Goal: Task Accomplishment & Management: Complete application form

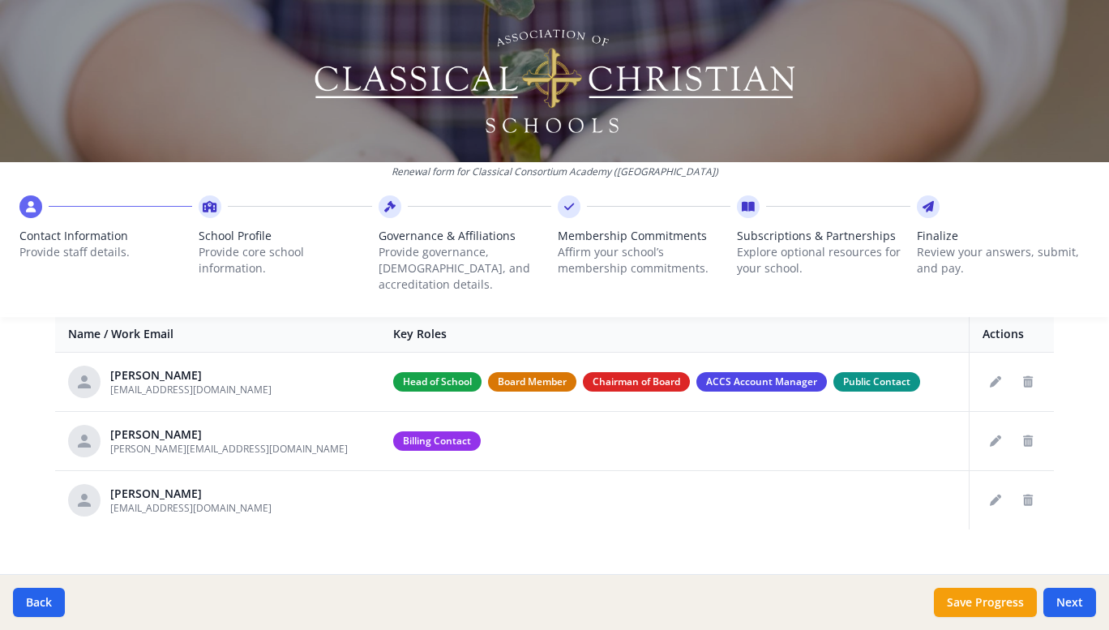
scroll to position [647, 0]
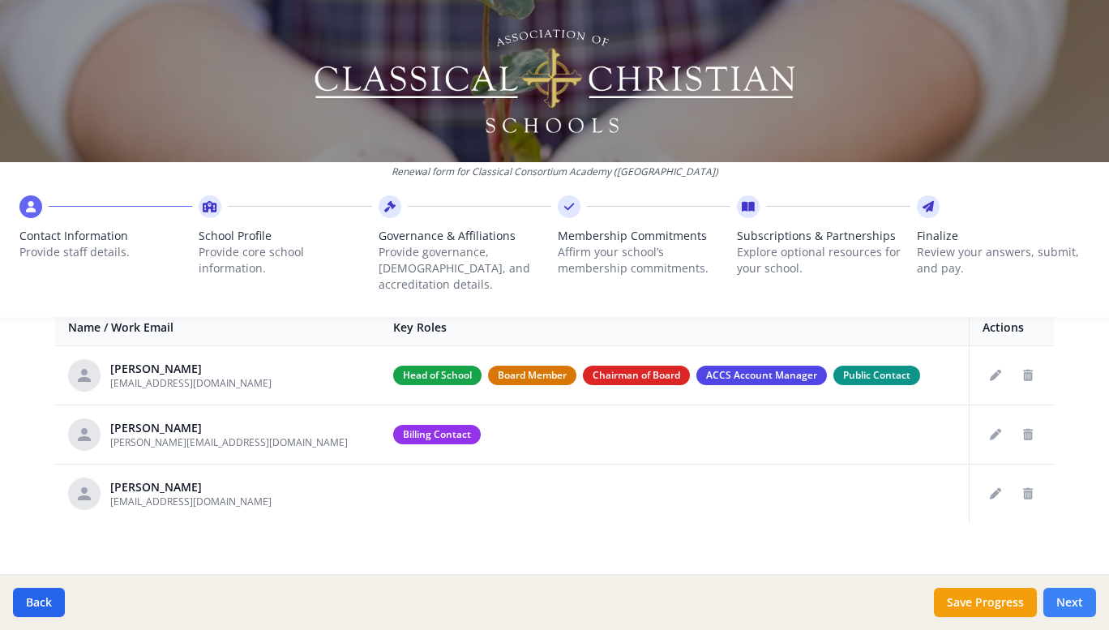
click at [1062, 607] on button "Next" at bounding box center [1069, 602] width 53 height 29
type input "[PHONE_NUMBER]"
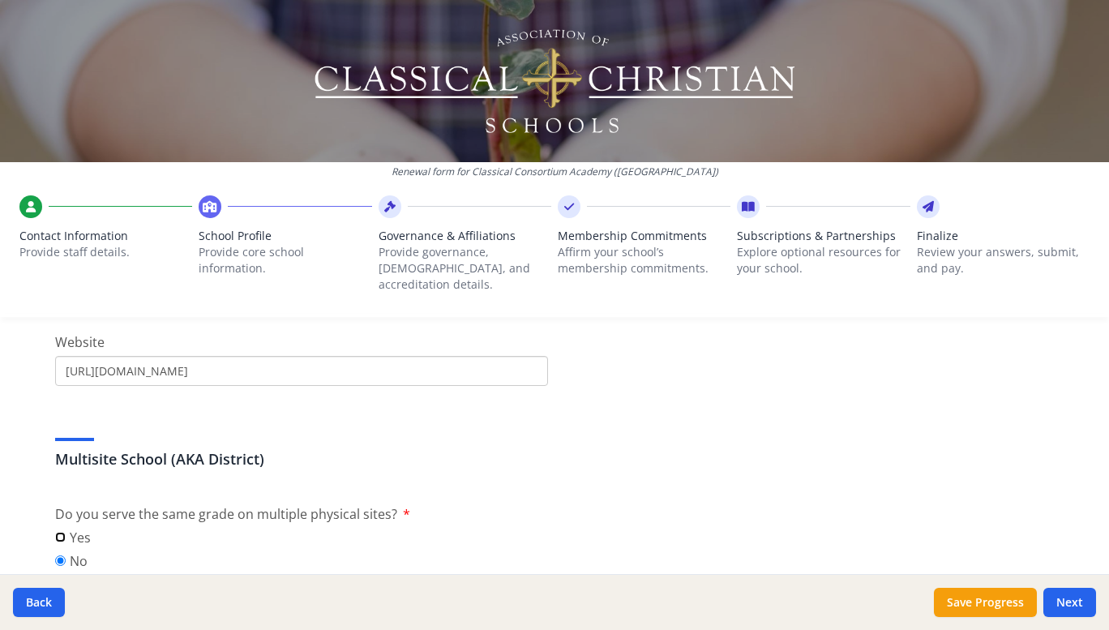
click at [55, 532] on input "Yes" at bounding box center [60, 537] width 11 height 11
radio input "true"
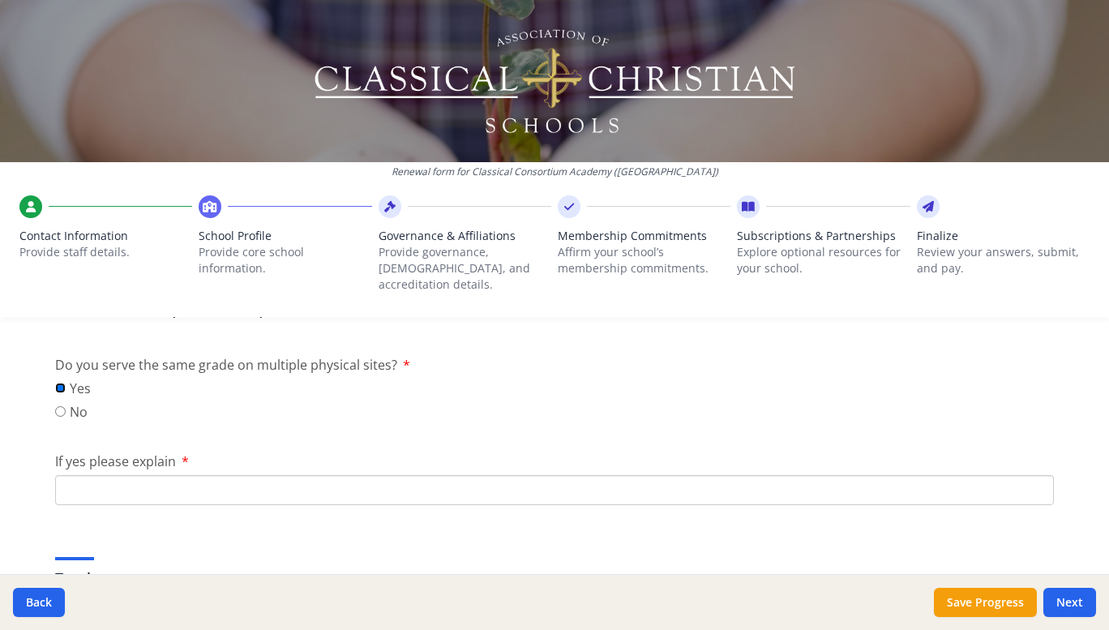
scroll to position [809, 0]
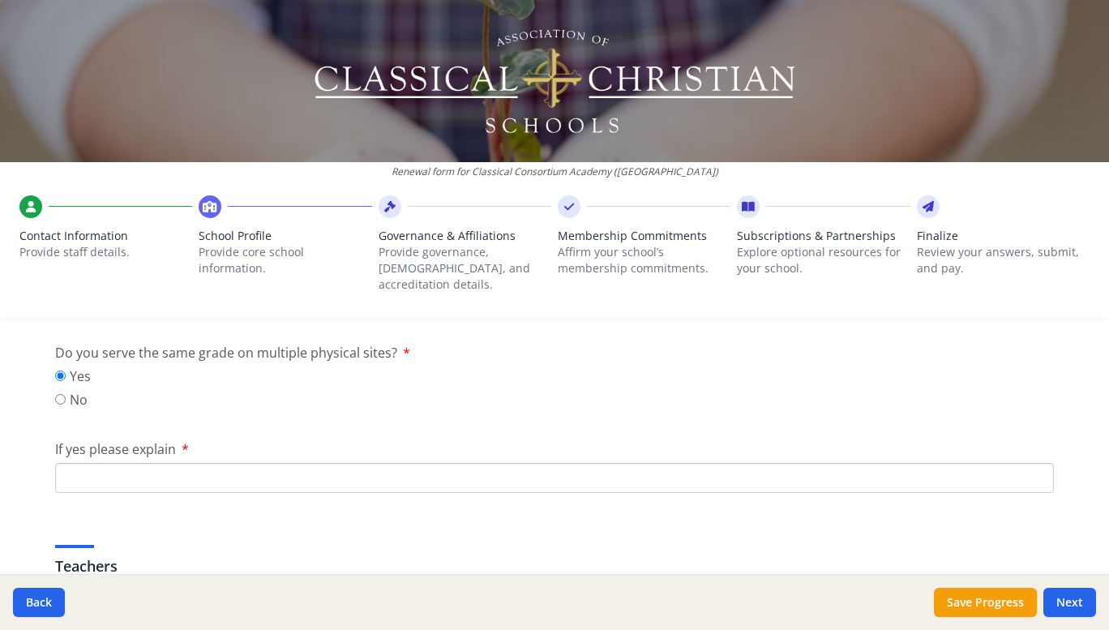
click at [86, 463] on input "If yes please explain" at bounding box center [554, 478] width 998 height 30
type input "W"
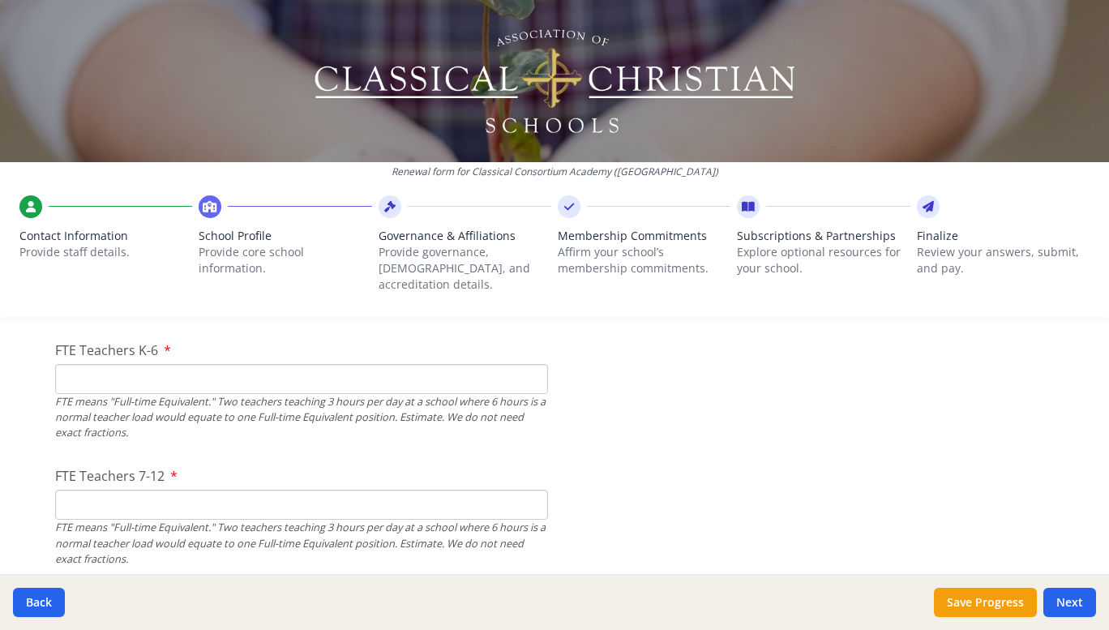
scroll to position [1096, 0]
type input "In addition to our main campus in [GEOGRAPHIC_DATA], [GEOGRAPHIC_DATA], we have…"
click at [169, 366] on input "FTE Teachers K-6" at bounding box center [301, 381] width 493 height 30
type input "0"
click at [117, 492] on input "FTE Teachers 7-12" at bounding box center [301, 507] width 493 height 30
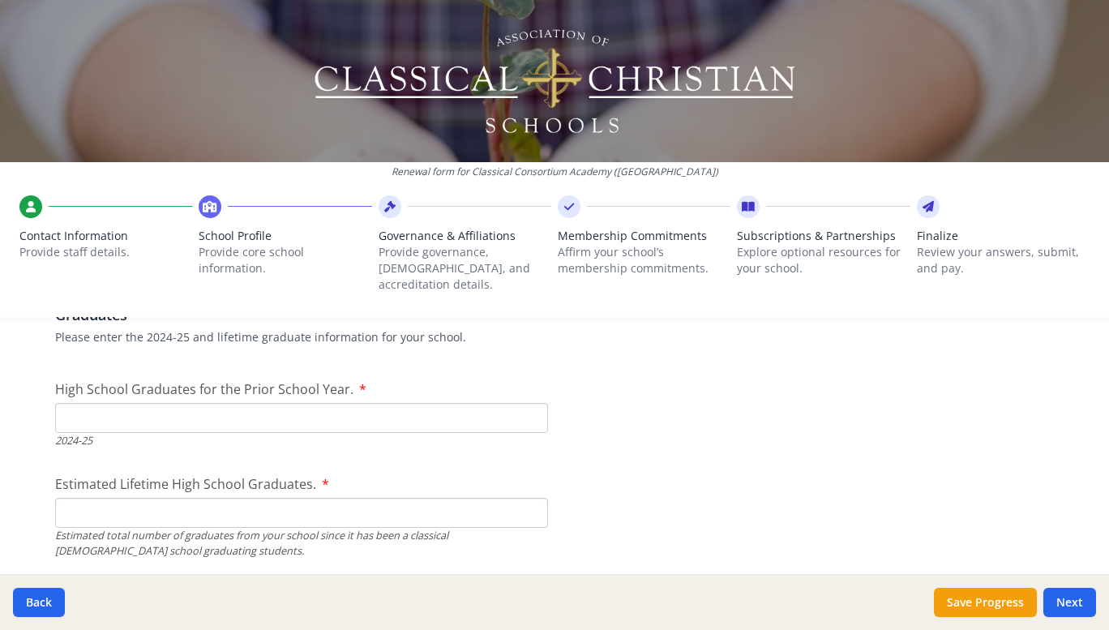
scroll to position [2400, 0]
type input "0"
click at [73, 401] on input "High School Graduates for the Prior School Year." at bounding box center [301, 416] width 493 height 30
type input "7"
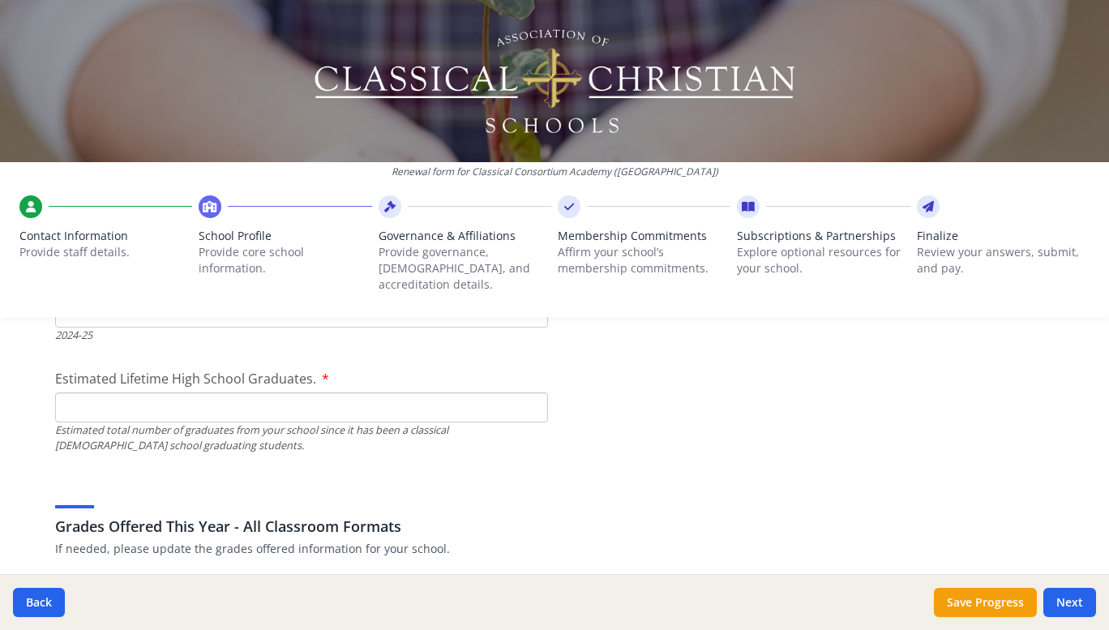
scroll to position [2509, 0]
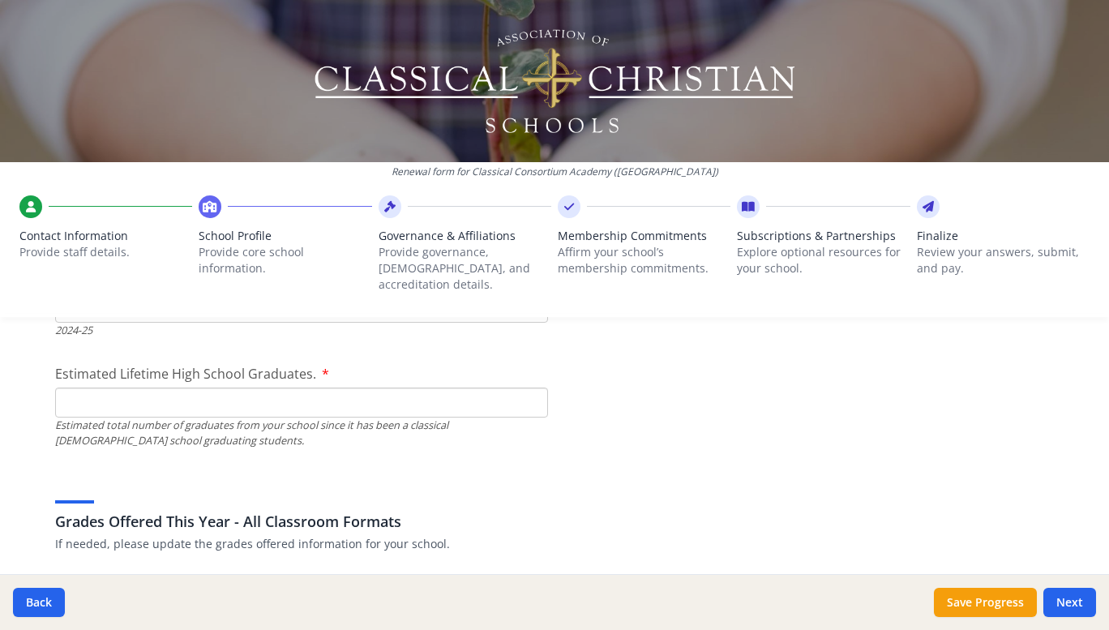
type input "5"
click at [84, 387] on input "Estimated Lifetime High School Graduates." at bounding box center [301, 402] width 493 height 30
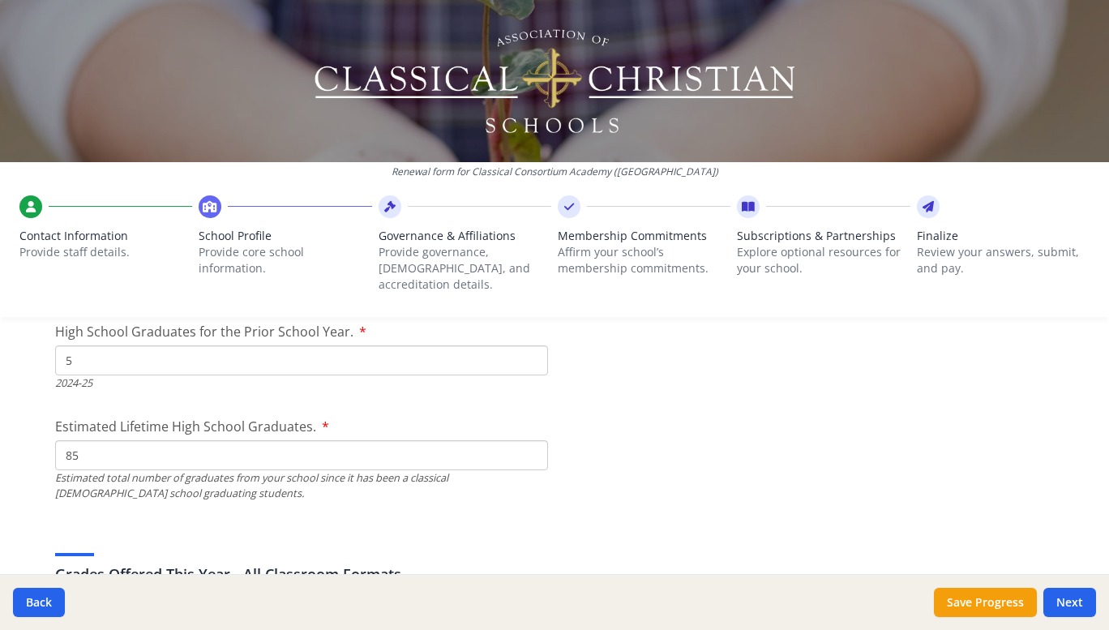
scroll to position [2455, 0]
type input "8"
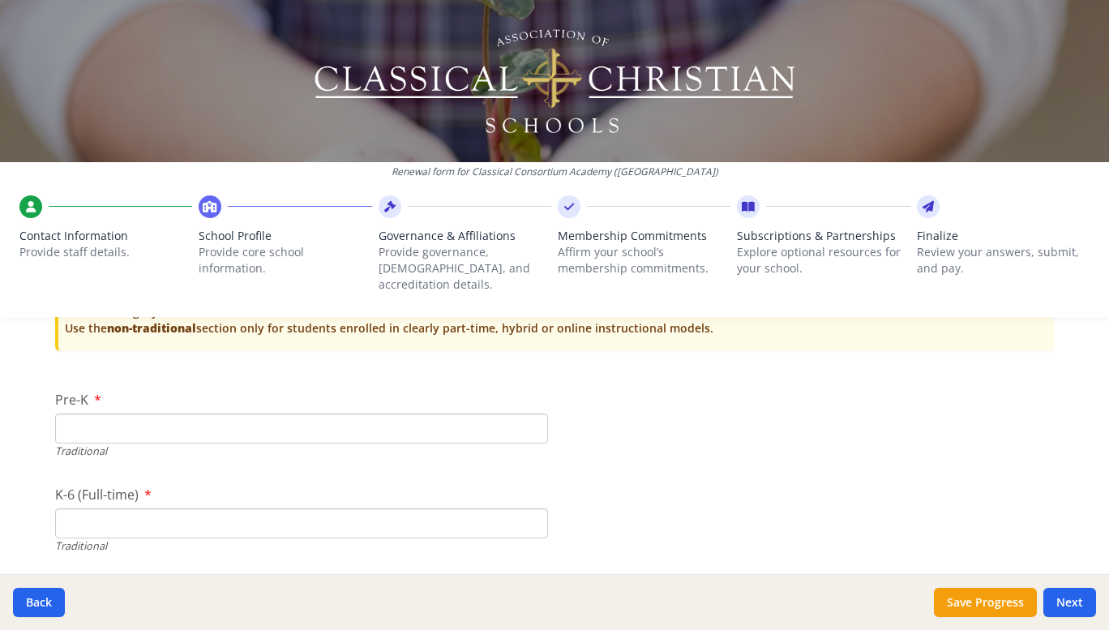
scroll to position [3421, 0]
type input "100"
click at [359, 413] on input "Pre-K" at bounding box center [301, 428] width 493 height 30
type input "0"
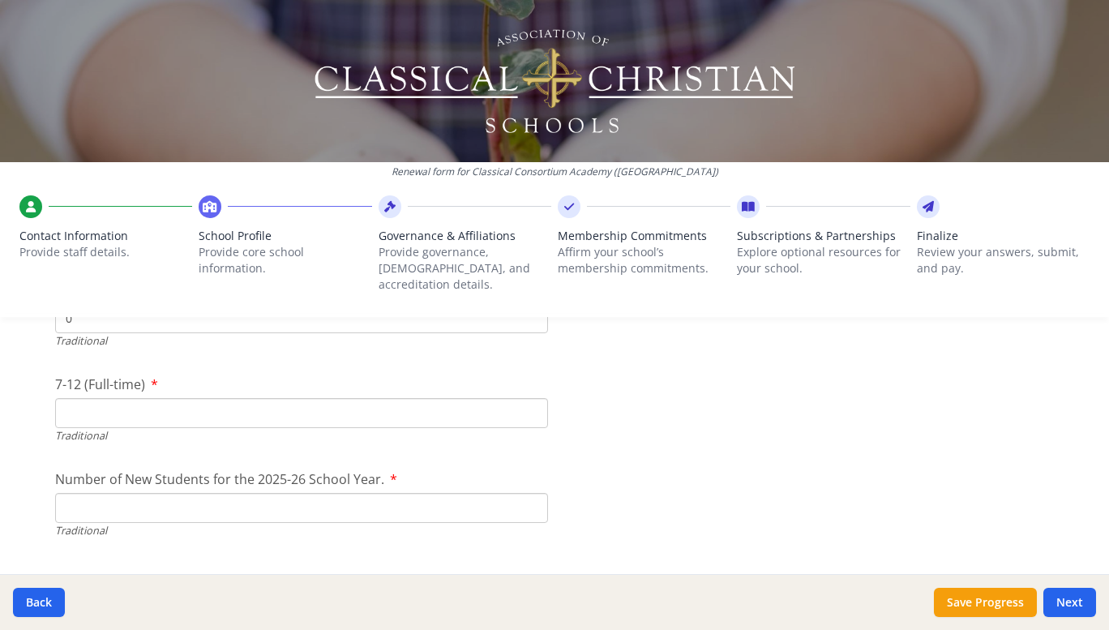
scroll to position [3626, 0]
type input "0"
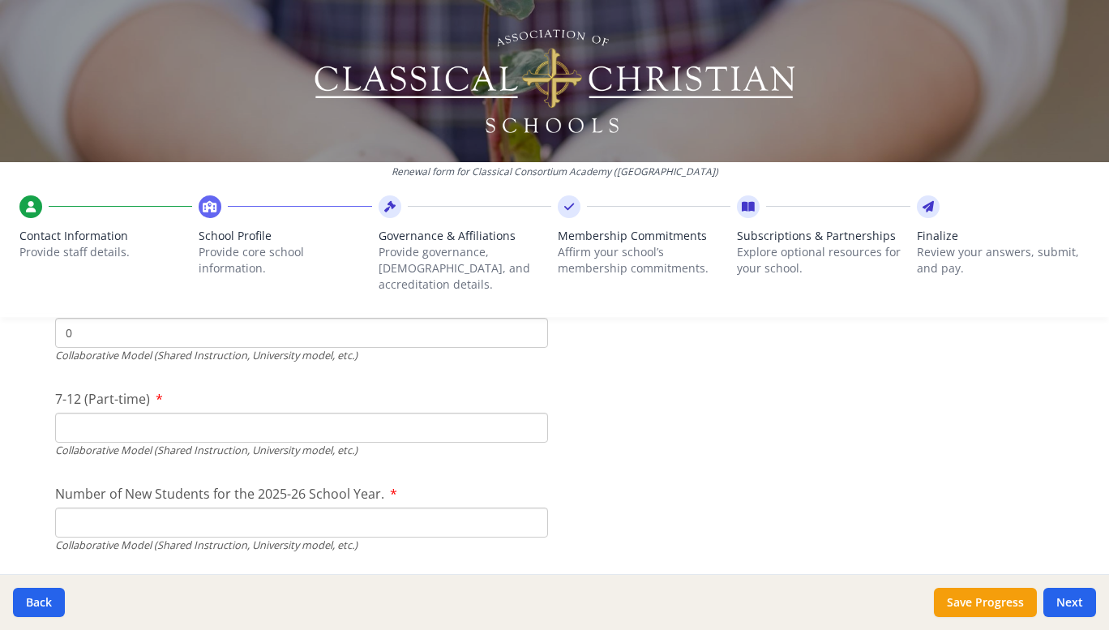
type input "0"
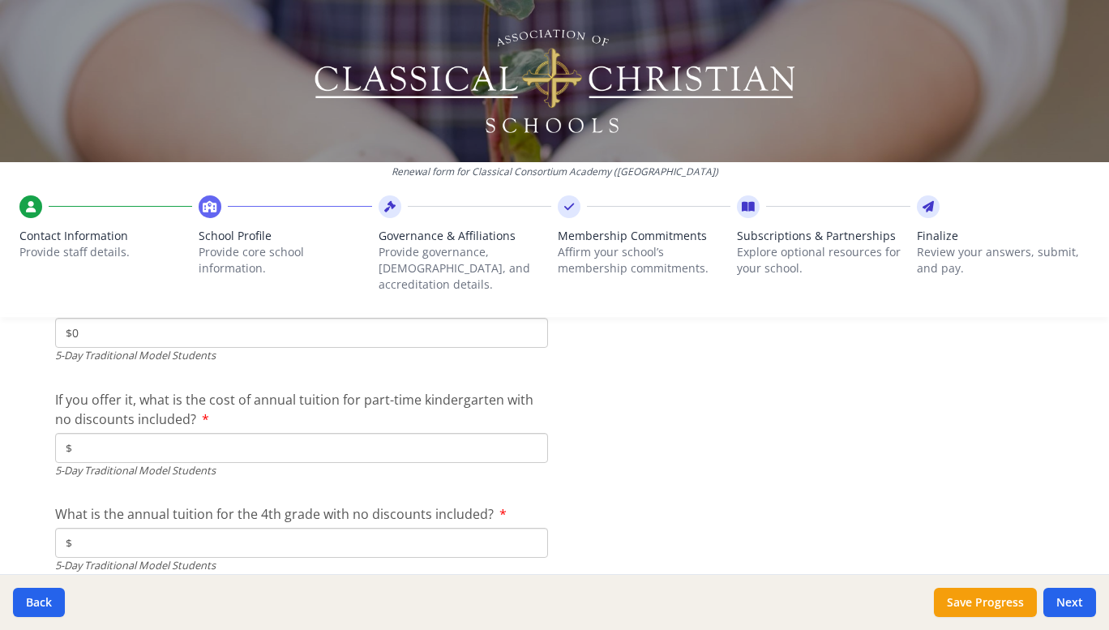
type input "$0"
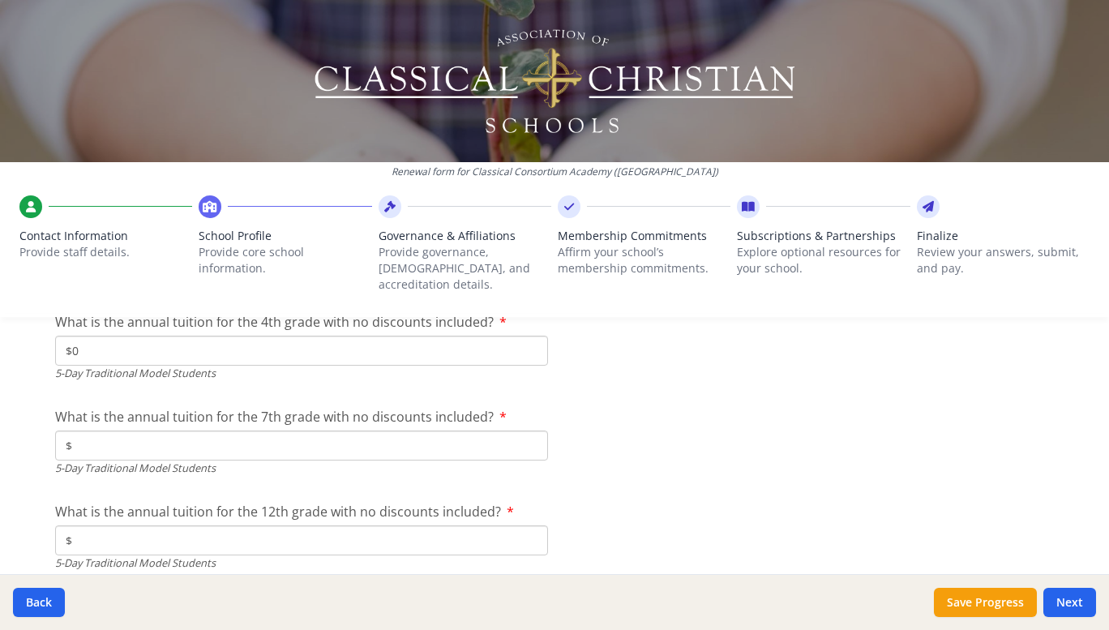
scroll to position [4611, 0]
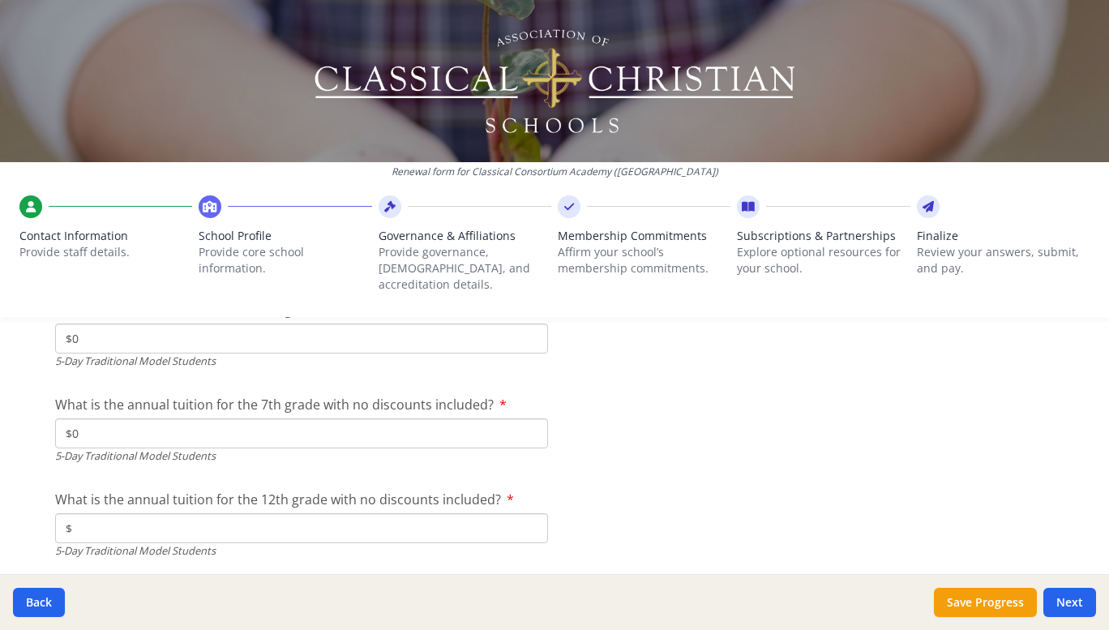
type input "$0"
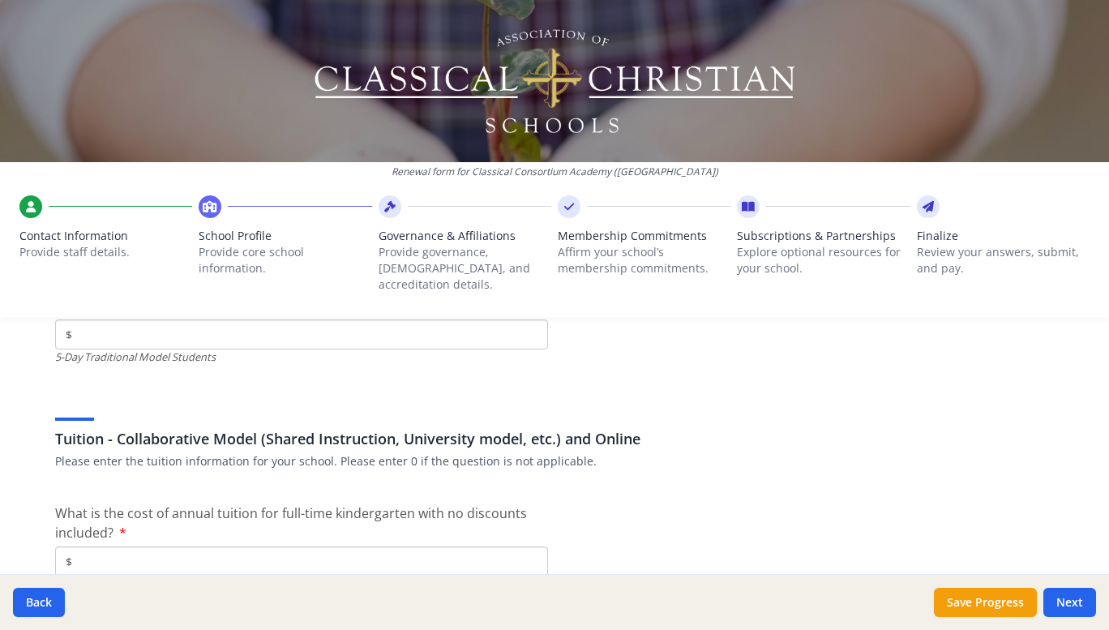
scroll to position [4925, 0]
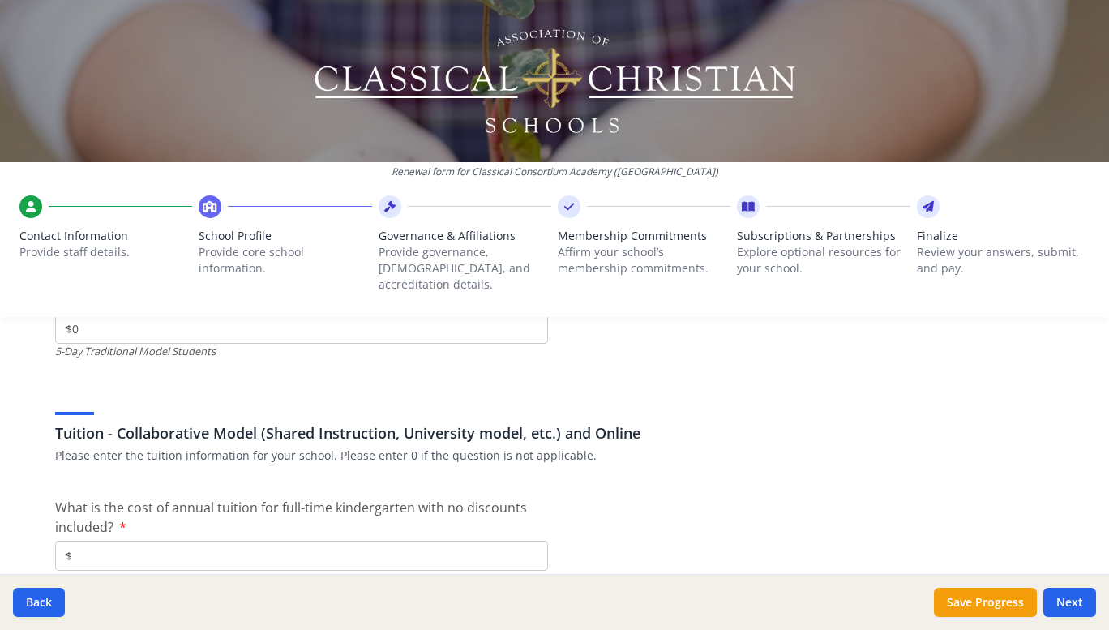
type input "$0"
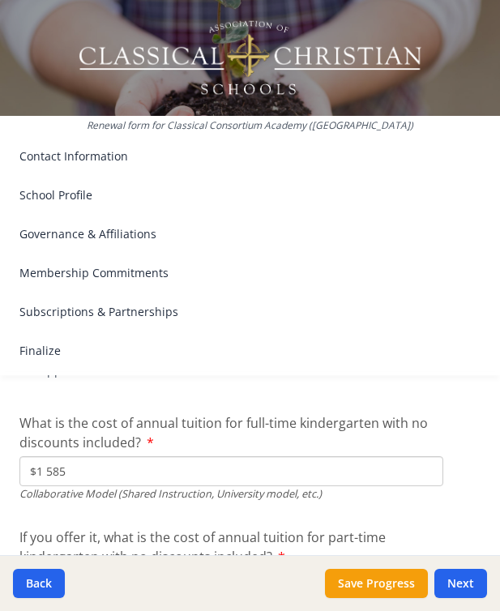
scroll to position [5303, 0]
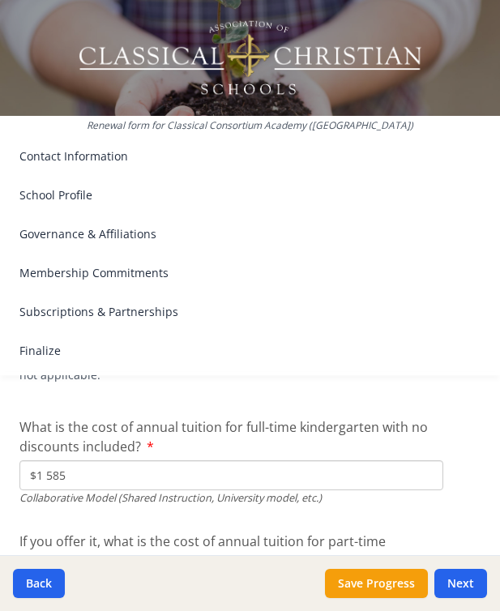
drag, startPoint x: 87, startPoint y: 476, endPoint x: 14, endPoint y: 471, distance: 73.1
paste input "1 585"
click at [45, 472] on input "$1 585" at bounding box center [231, 475] width 424 height 30
click at [42, 468] on input "$1 585" at bounding box center [231, 475] width 424 height 30
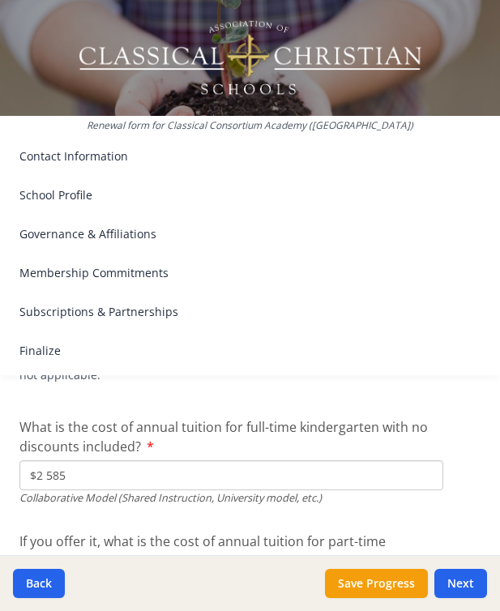
type input "$2 585"
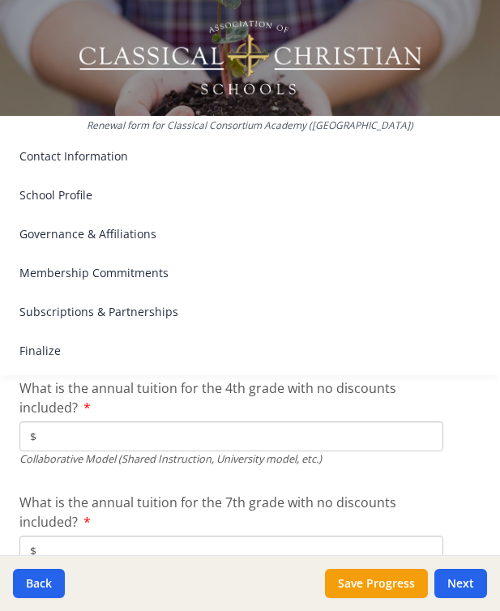
scroll to position [5567, 0]
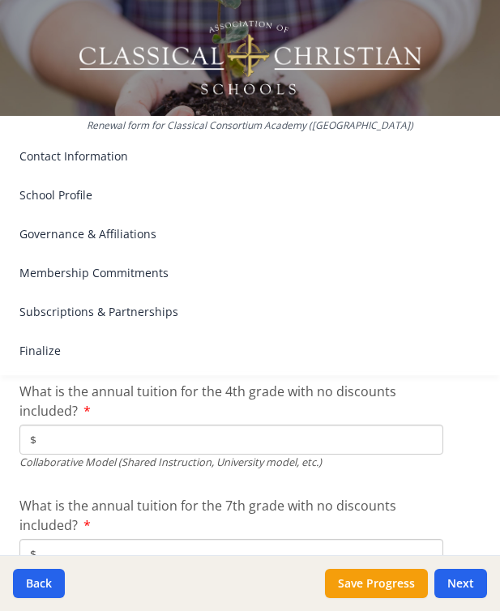
type input "$1 585"
click at [329, 442] on input "$" at bounding box center [231, 440] width 424 height 30
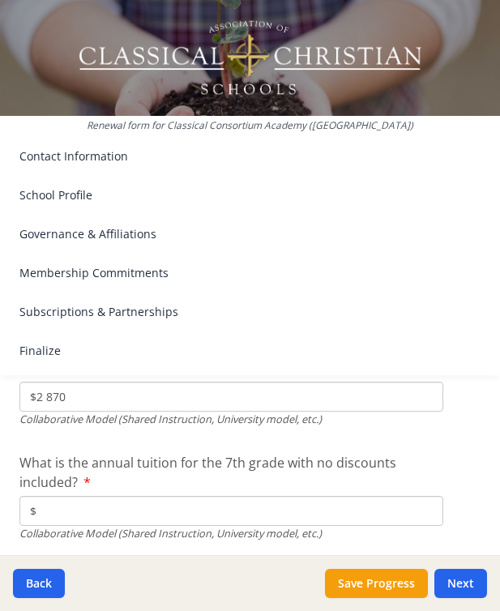
scroll to position [5615, 0]
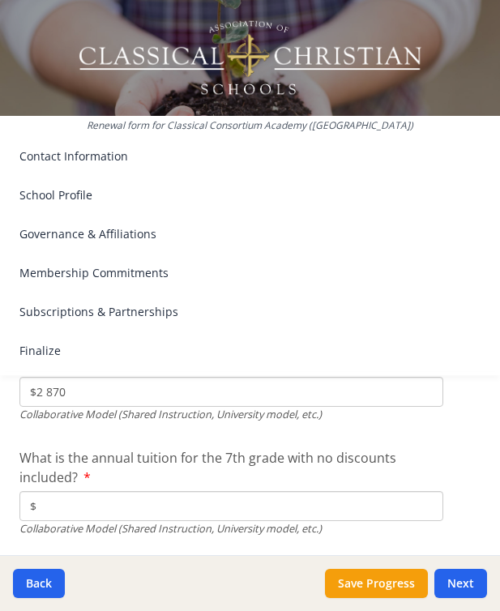
type input "$2 870"
click at [278, 504] on input "$" at bounding box center [231, 506] width 424 height 30
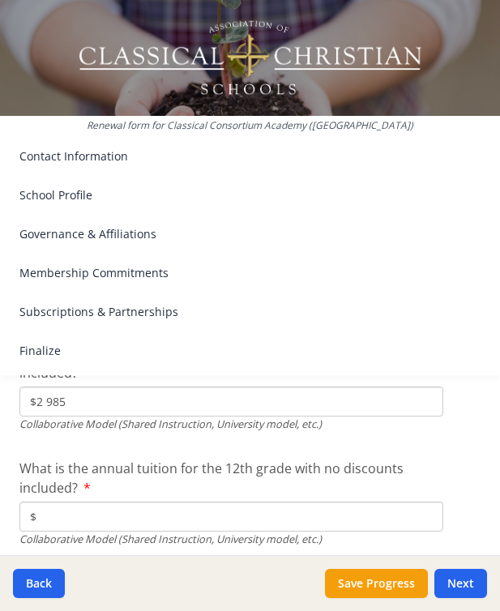
scroll to position [5721, 0]
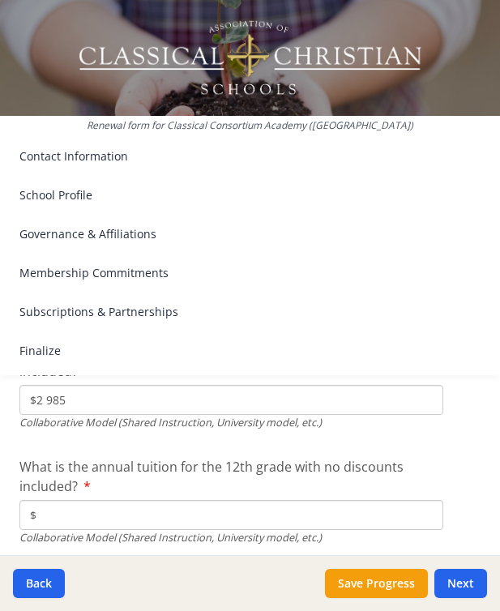
type input "$2 985"
click at [281, 514] on input "$" at bounding box center [231, 515] width 424 height 30
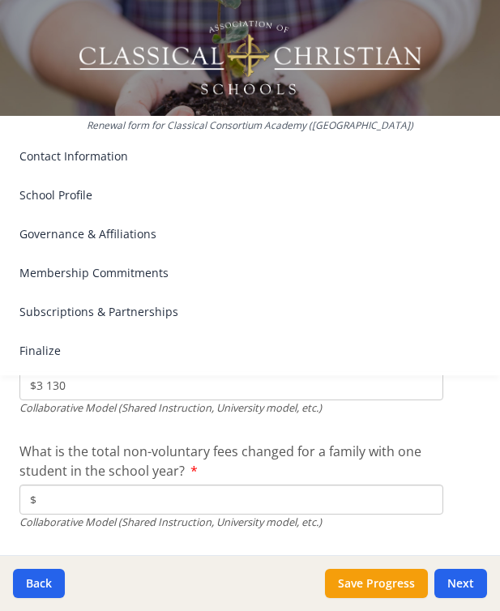
scroll to position [5852, 0]
type input "$3 130"
click at [384, 495] on input "$" at bounding box center [231, 499] width 424 height 30
type input "$200"
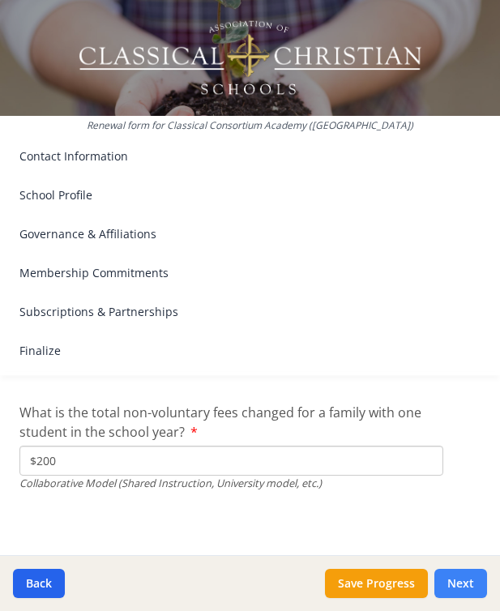
click at [456, 586] on button "Next" at bounding box center [460, 583] width 53 height 29
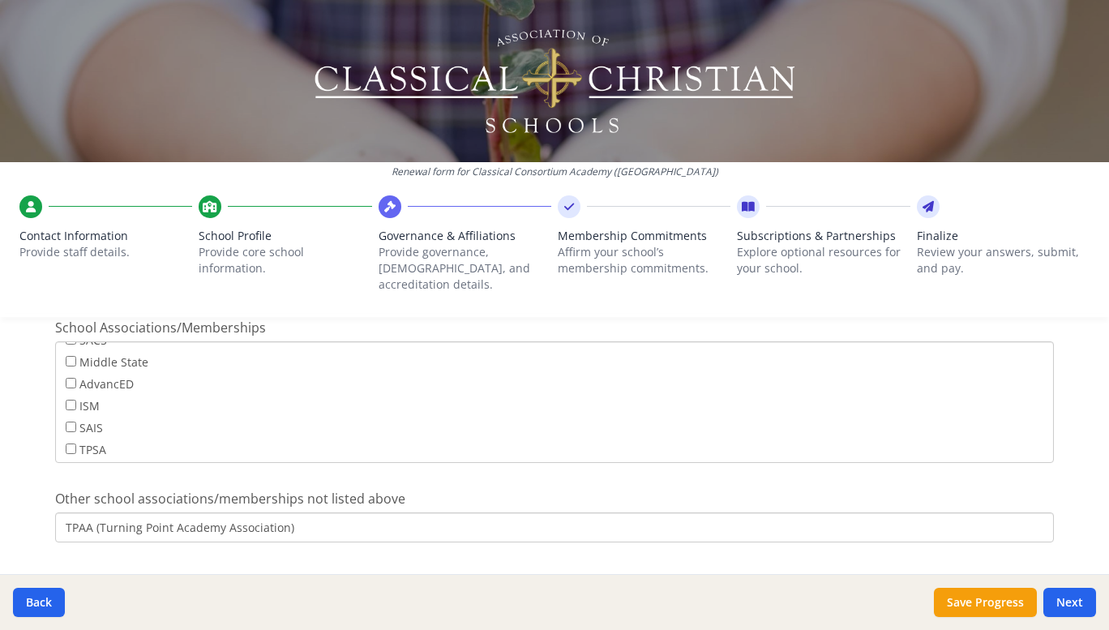
scroll to position [1284, 0]
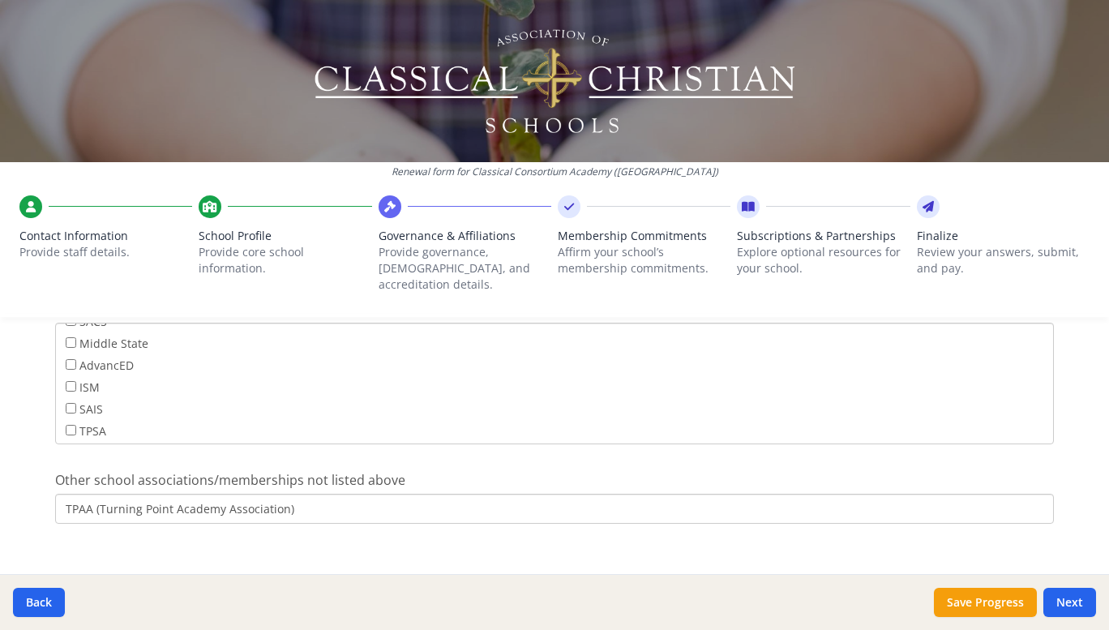
click at [72, 494] on input "TPAA (Turning Point Academy Association)" at bounding box center [554, 509] width 998 height 30
click at [190, 494] on input "TPEA (Turning Point Academy Association)" at bounding box center [554, 509] width 998 height 30
type input "TPEA (Turning Point Education Association)"
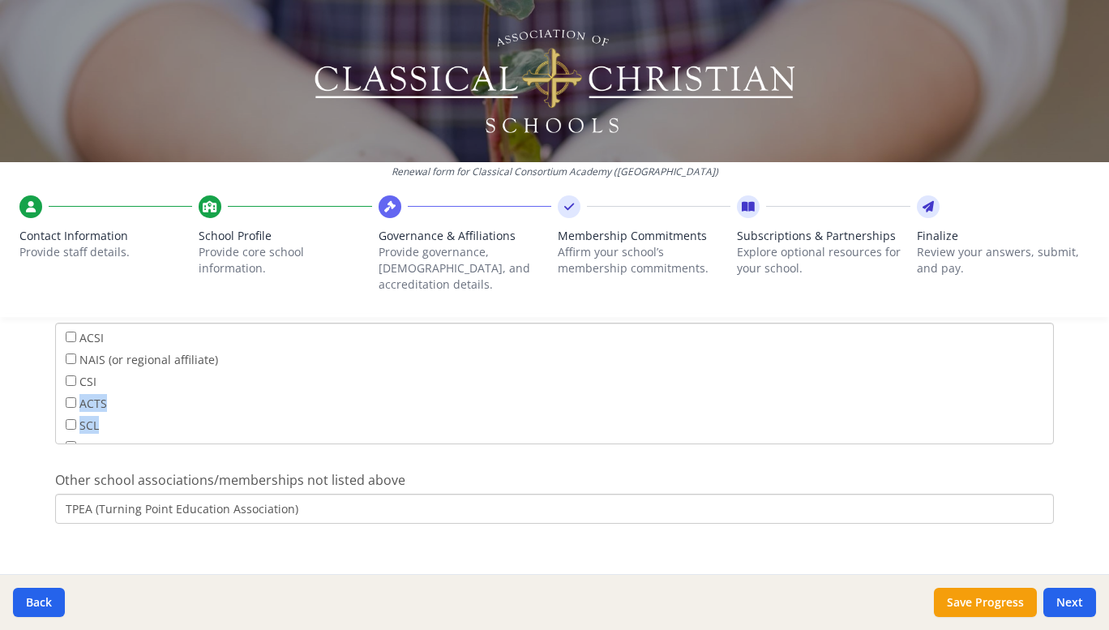
drag, startPoint x: 1072, startPoint y: 357, endPoint x: 1074, endPoint y: 412, distance: 55.9
click at [1074, 412] on div "Renewal form for Classical Consortium Academy ([GEOGRAPHIC_DATA]) Contact Infor…" at bounding box center [554, 315] width 1109 height 630
click at [1070, 602] on button "Next" at bounding box center [1069, 602] width 53 height 29
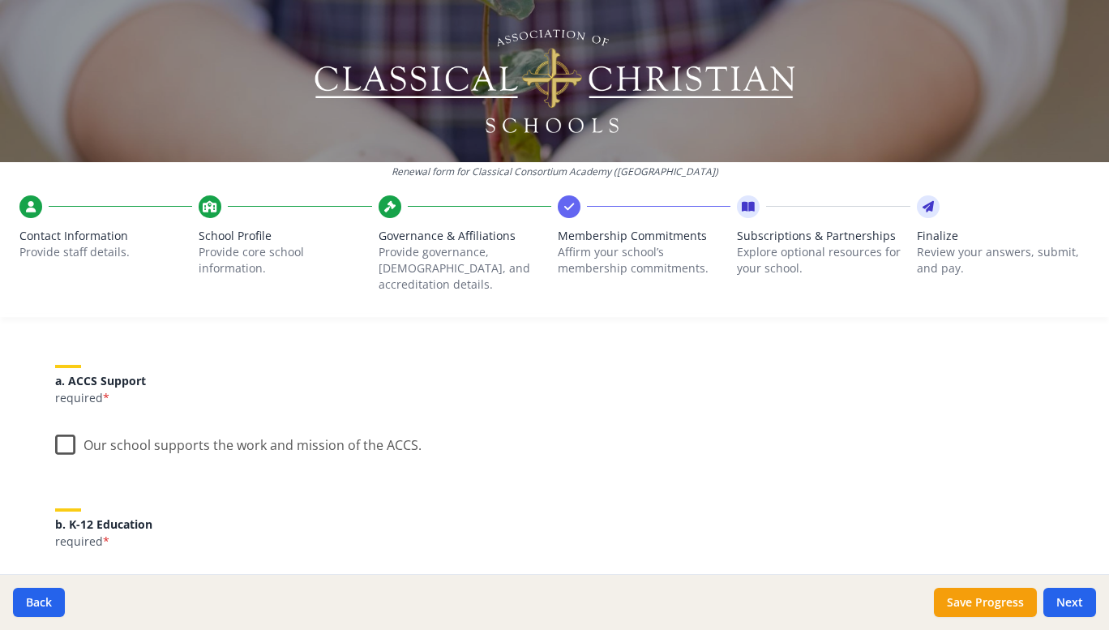
scroll to position [200, 0]
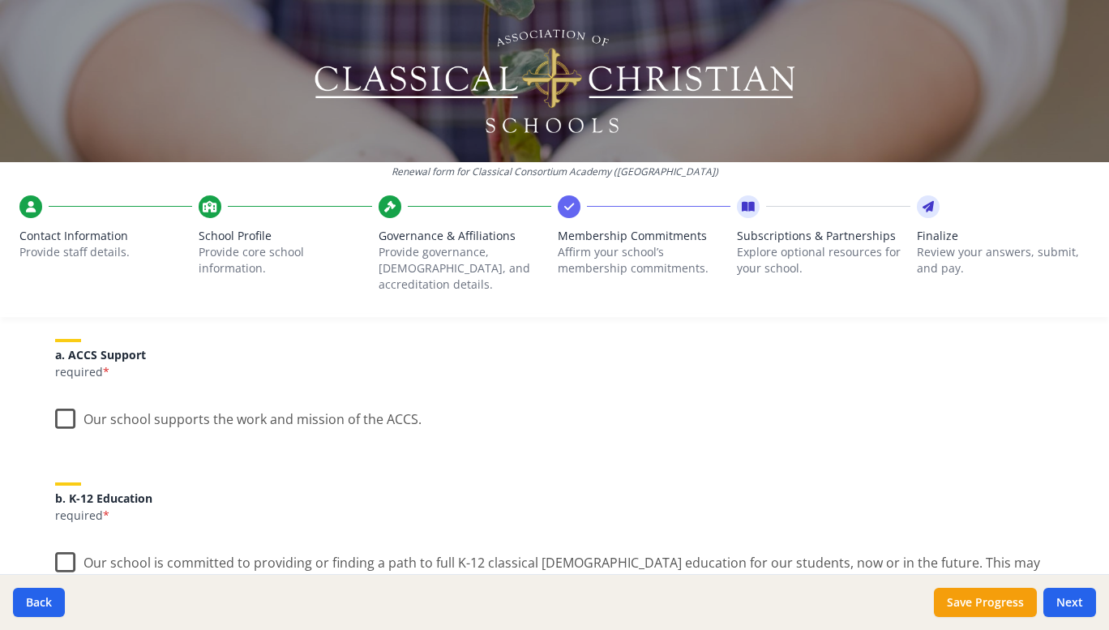
click at [61, 403] on label "Our school supports the work and mission of the ACCS." at bounding box center [238, 415] width 366 height 35
click at [0, 0] on input "Our school supports the work and mission of the ACCS." at bounding box center [0, 0] width 0 height 0
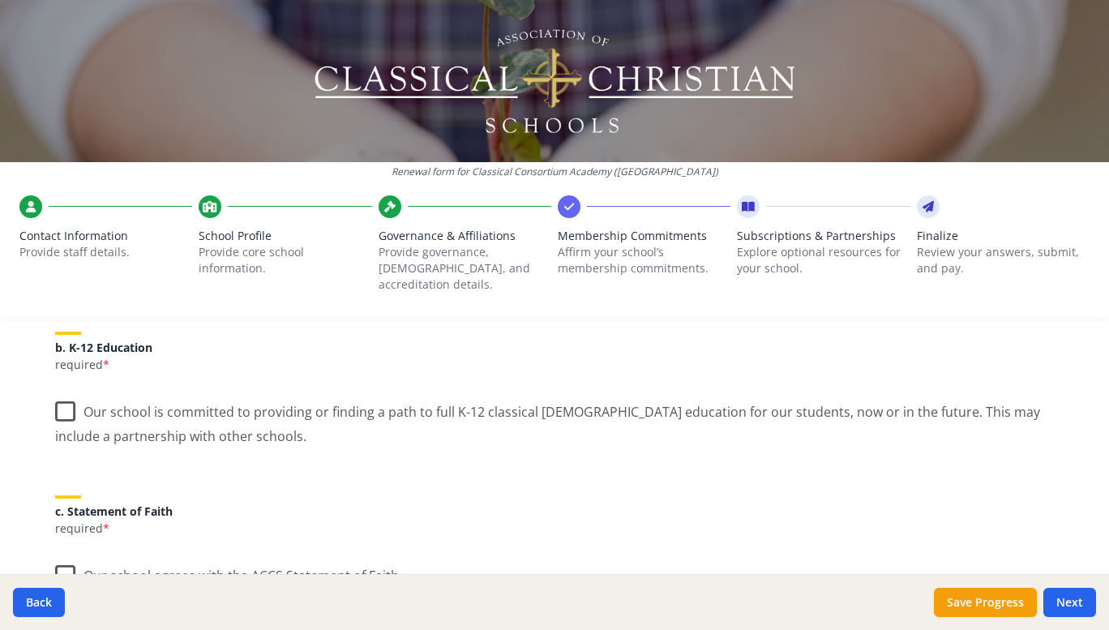
scroll to position [364, 0]
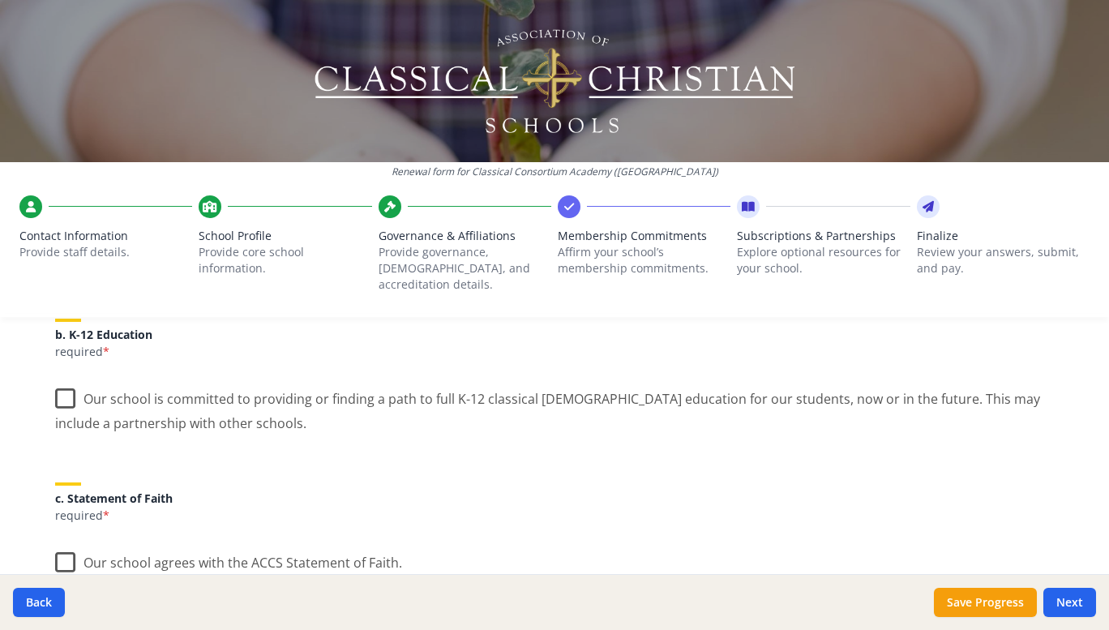
click at [62, 381] on label "Our school is committed to providing or finding a path to full K-12 classical […" at bounding box center [554, 405] width 998 height 54
click at [0, 0] on input "Our school is committed to providing or finding a path to full K-12 classical […" at bounding box center [0, 0] width 0 height 0
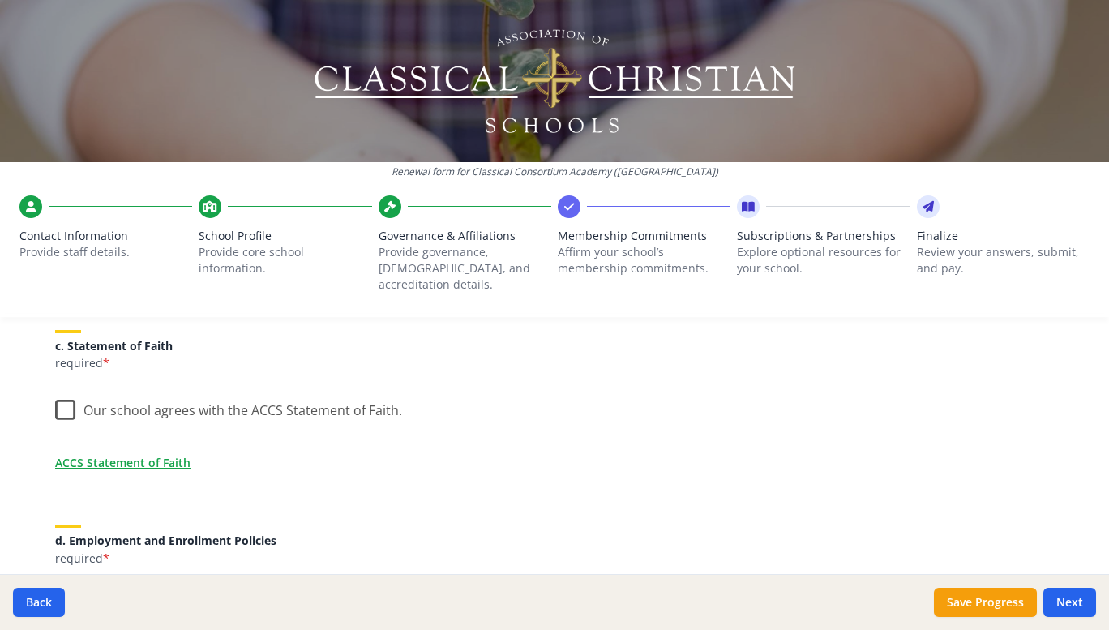
scroll to position [518, 0]
click at [55, 387] on label "Our school agrees with the ACCS Statement of Faith." at bounding box center [228, 404] width 347 height 35
click at [0, 0] on input "Our school agrees with the ACCS Statement of Faith." at bounding box center [0, 0] width 0 height 0
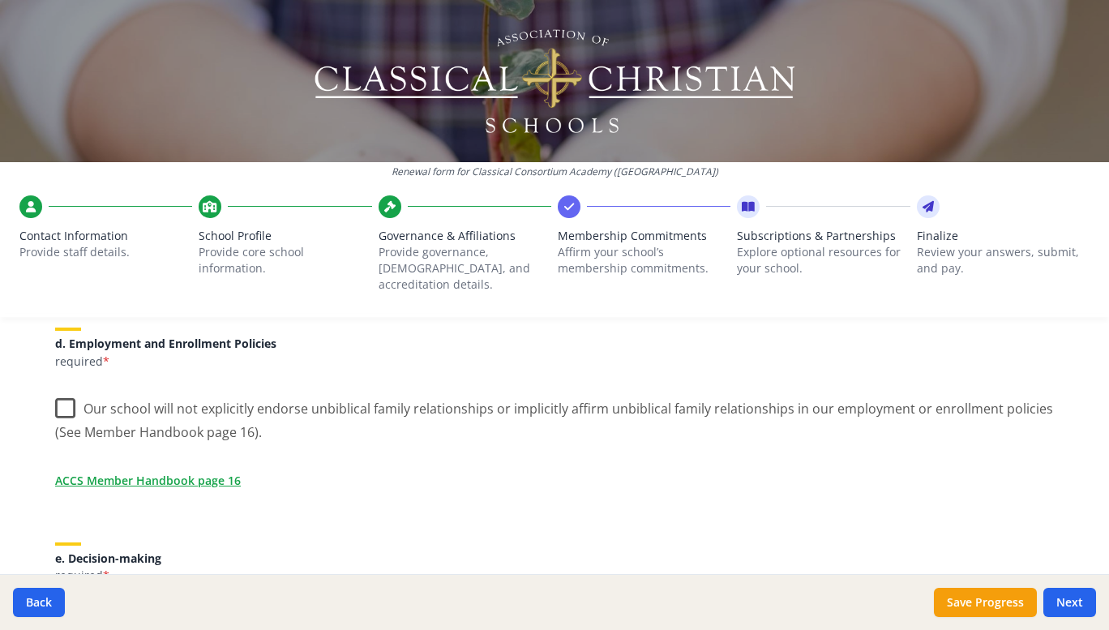
scroll to position [718, 0]
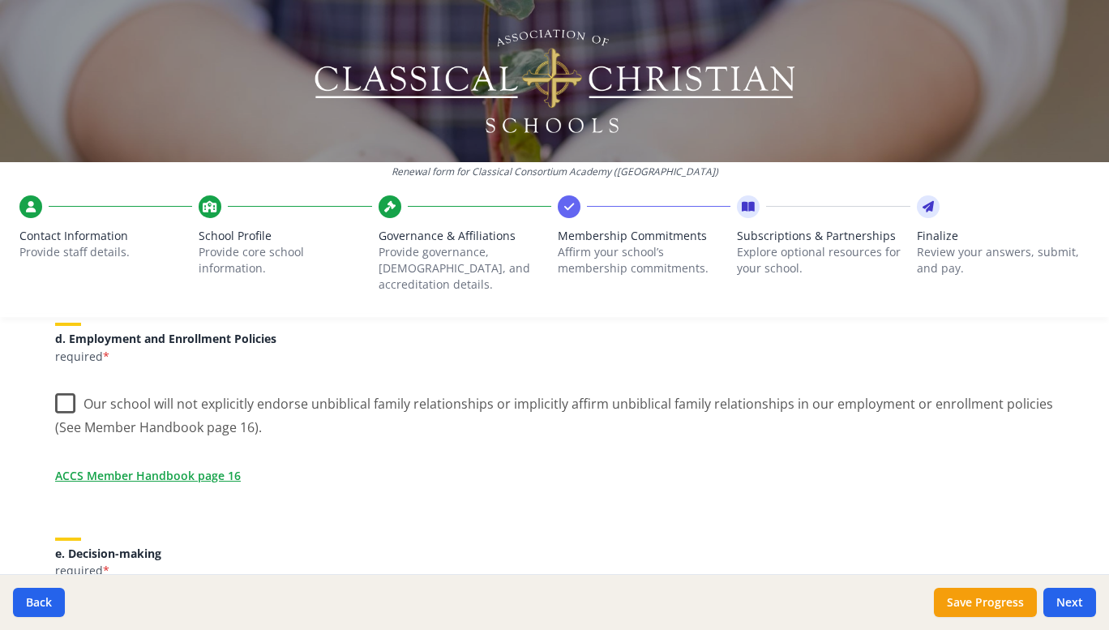
click at [58, 389] on label "Our school will not explicitly endorse unbiblical family relationships or impli…" at bounding box center [554, 409] width 998 height 54
click at [0, 0] on input "Our school will not explicitly endorse unbiblical family relationships or impli…" at bounding box center [0, 0] width 0 height 0
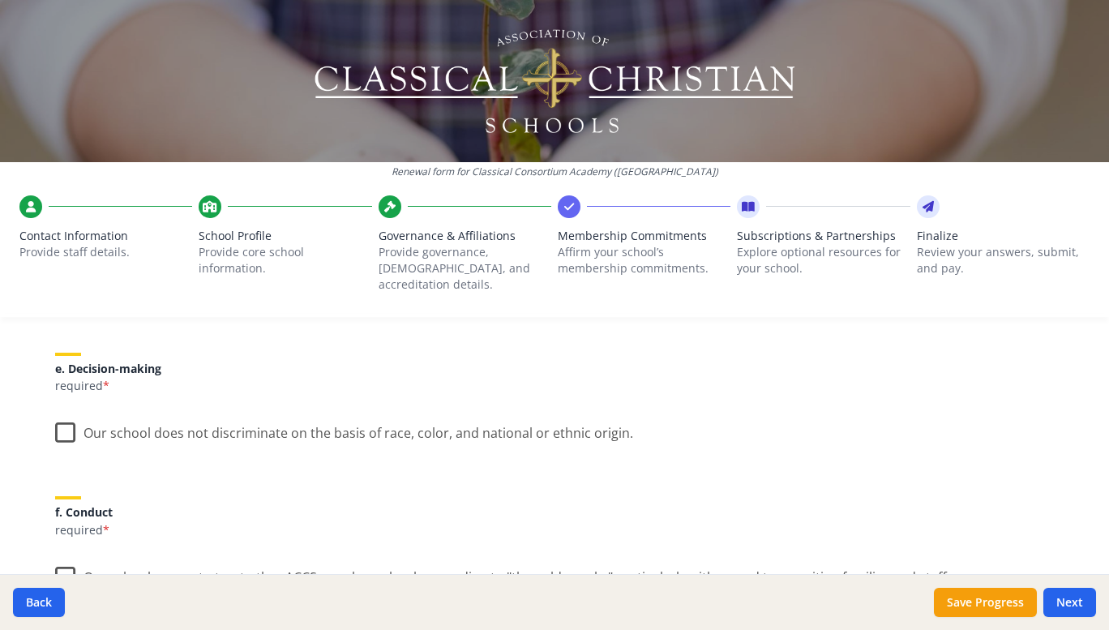
scroll to position [904, 0]
click at [55, 423] on label "Our school does not discriminate on the basis of race, color, and national or e…" at bounding box center [344, 427] width 578 height 35
click at [0, 0] on input "Our school does not discriminate on the basis of race, color, and national or e…" at bounding box center [0, 0] width 0 height 0
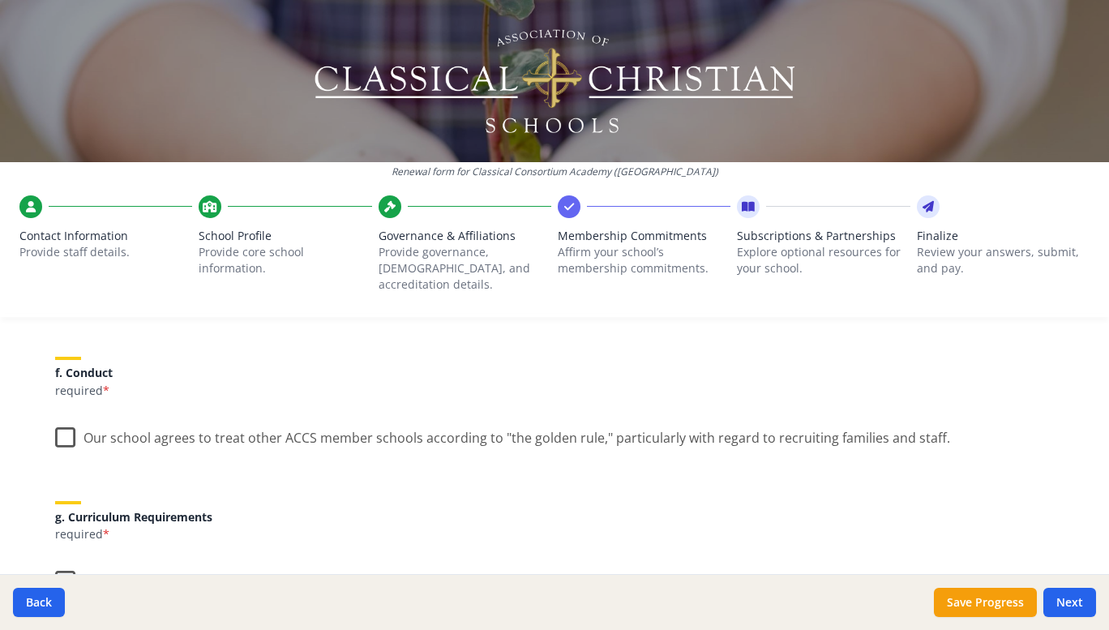
scroll to position [1055, 0]
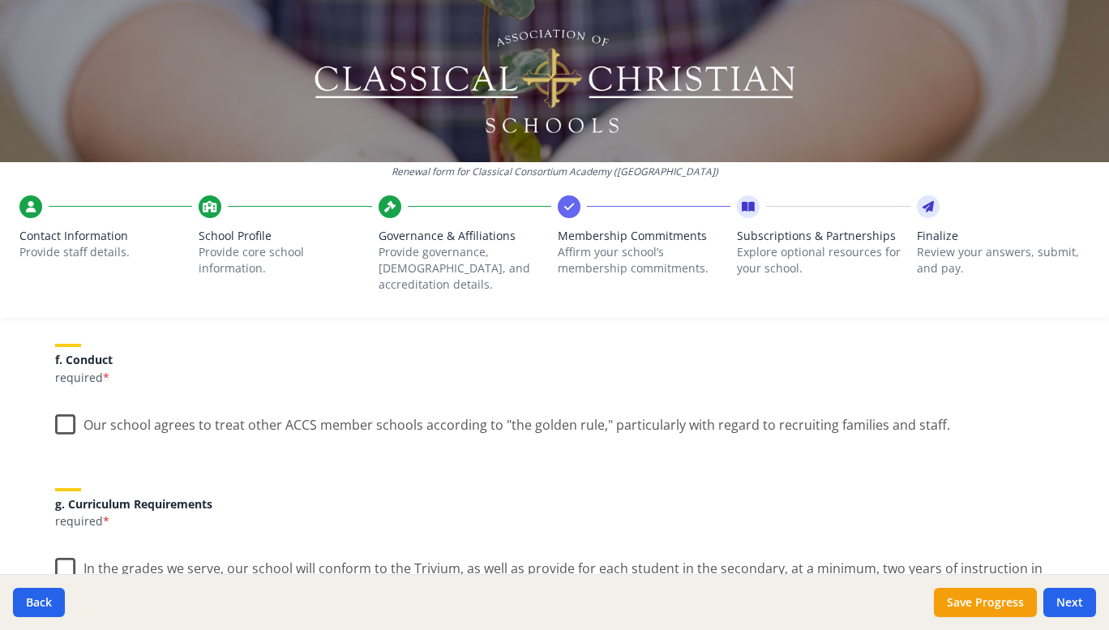
click at [56, 412] on label "Our school agrees to treat other ACCS member schools according to "the golden r…" at bounding box center [502, 421] width 895 height 35
click at [0, 0] on input "Our school agrees to treat other ACCS member schools according to "the golden r…" at bounding box center [0, 0] width 0 height 0
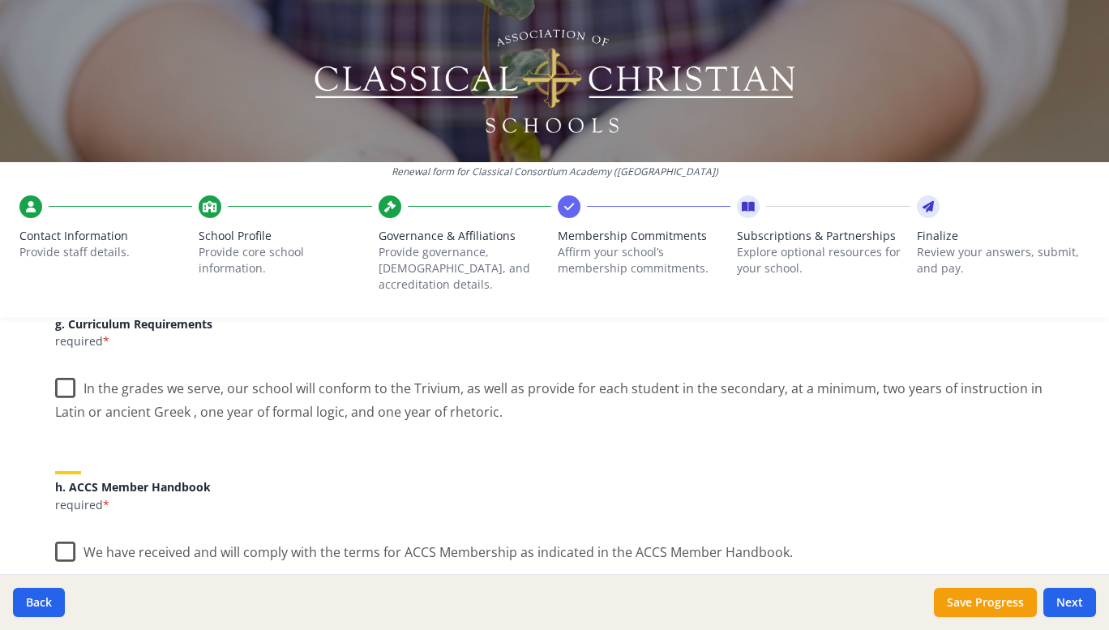
scroll to position [1197, 0]
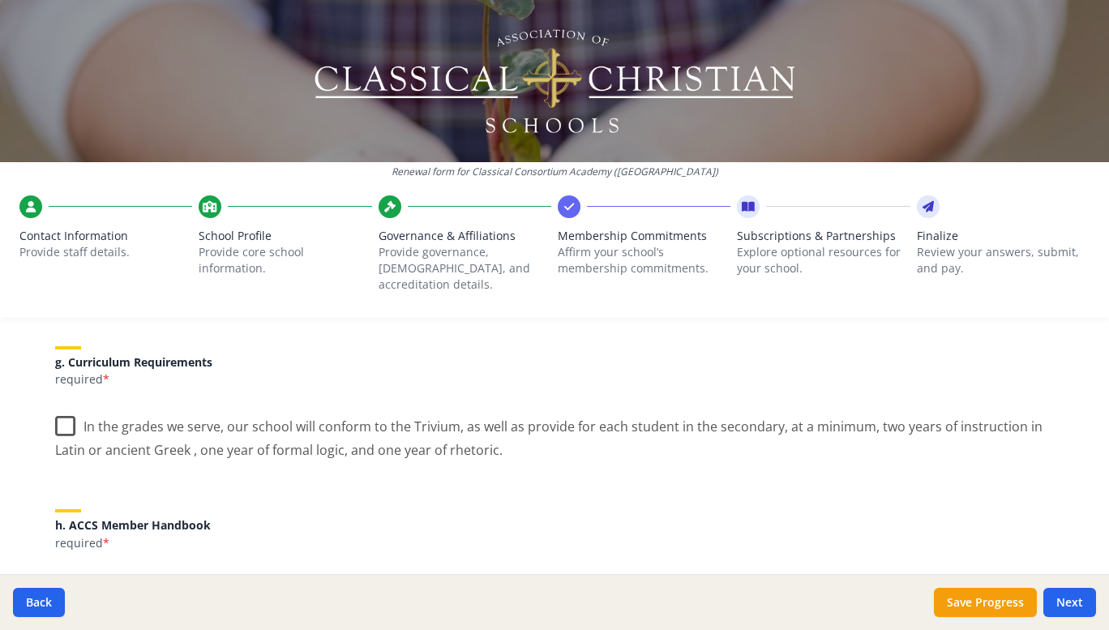
click at [62, 408] on label "In the grades we serve, our school will conform to the Trivium, as well as prov…" at bounding box center [554, 432] width 998 height 54
click at [0, 0] on input "In the grades we serve, our school will conform to the Trivium, as well as prov…" at bounding box center [0, 0] width 0 height 0
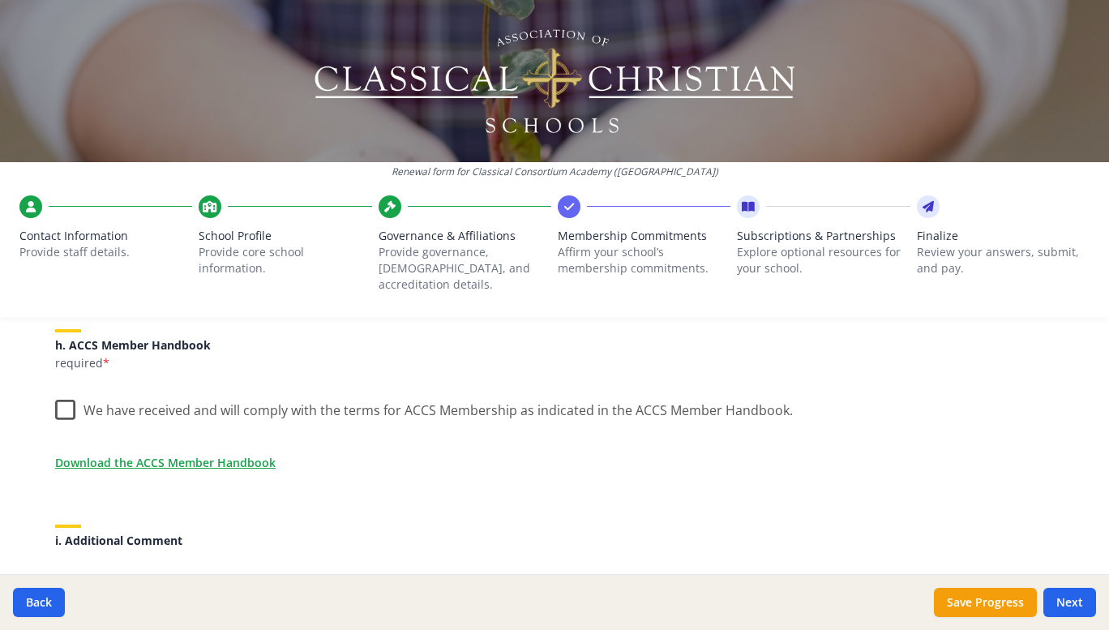
scroll to position [1378, 0]
click at [55, 395] on label "We have received and will comply with the terms for ACCS Membership as indicate…" at bounding box center [423, 405] width 737 height 35
click at [0, 0] on input "We have received and will comply with the terms for ACCS Membership as indicate…" at bounding box center [0, 0] width 0 height 0
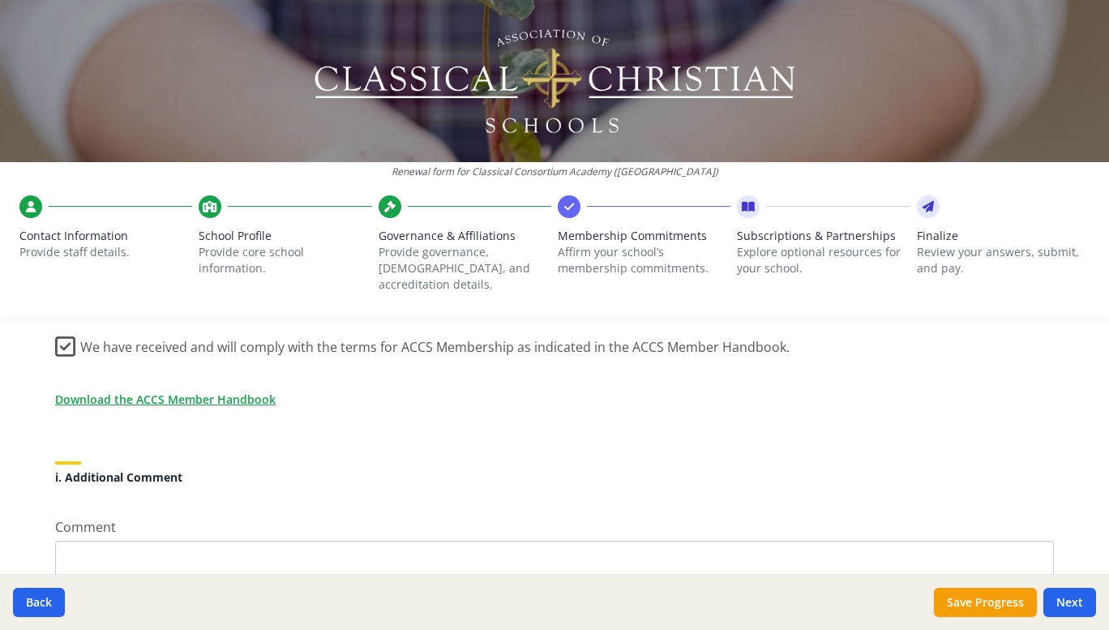
scroll to position [1519, 0]
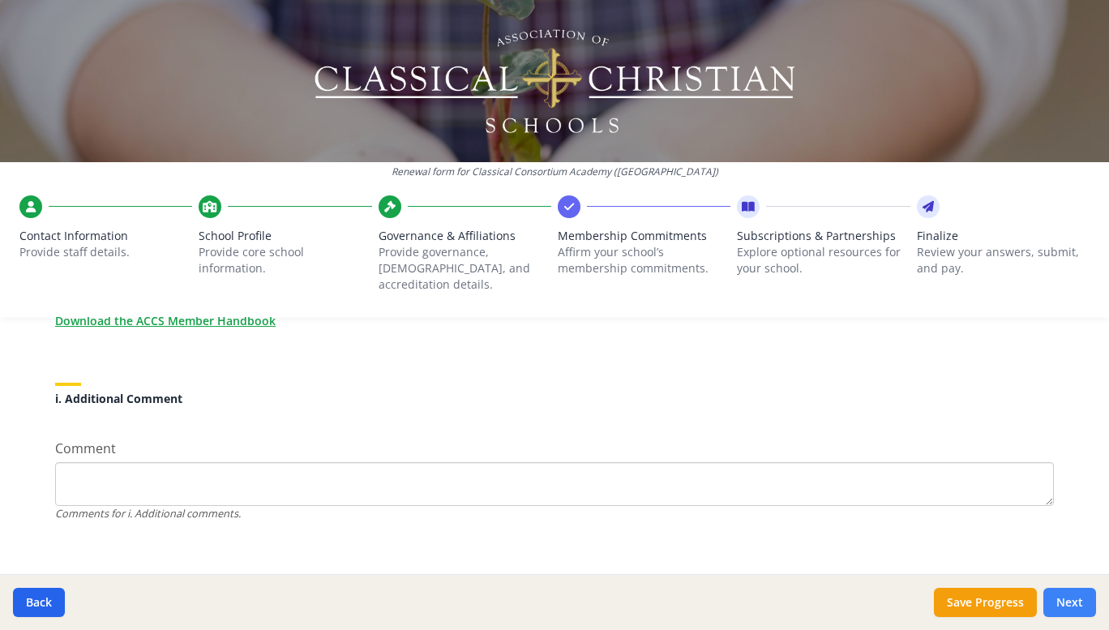
click at [1062, 605] on button "Next" at bounding box center [1069, 602] width 53 height 29
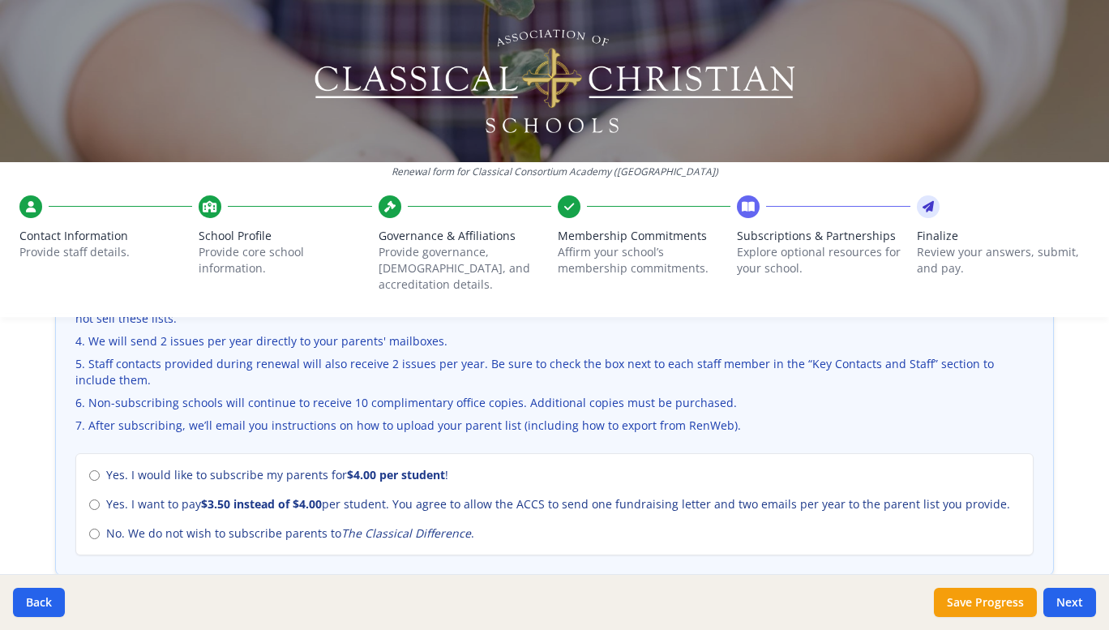
scroll to position [637, 0]
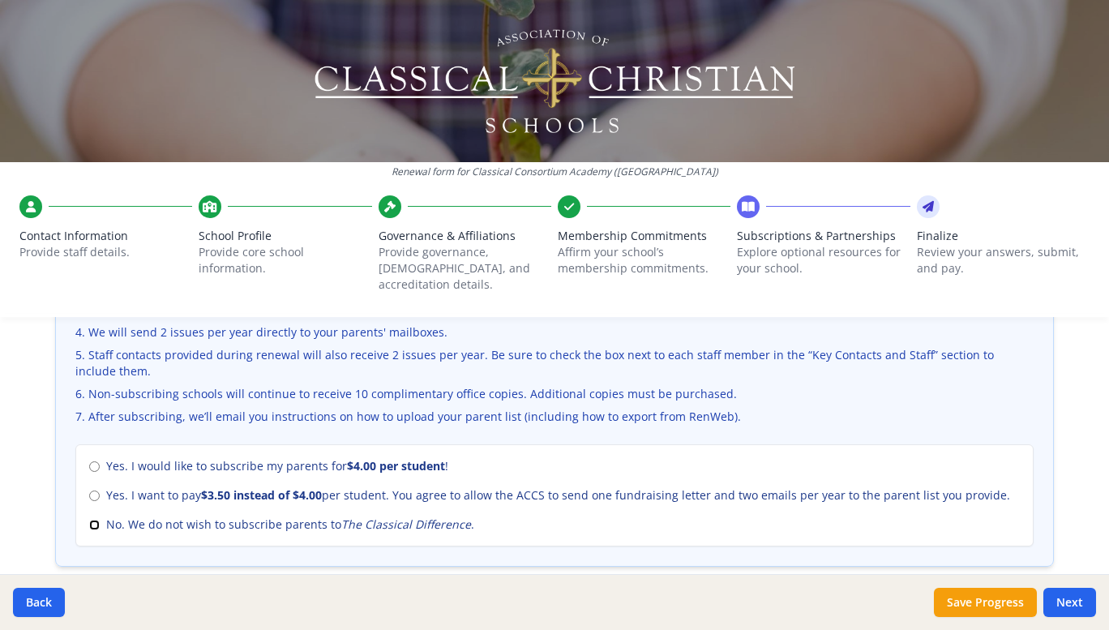
click at [89, 519] on input "No. We do not wish to subscribe parents to The Classical Difference ." at bounding box center [94, 524] width 11 height 11
radio input "true"
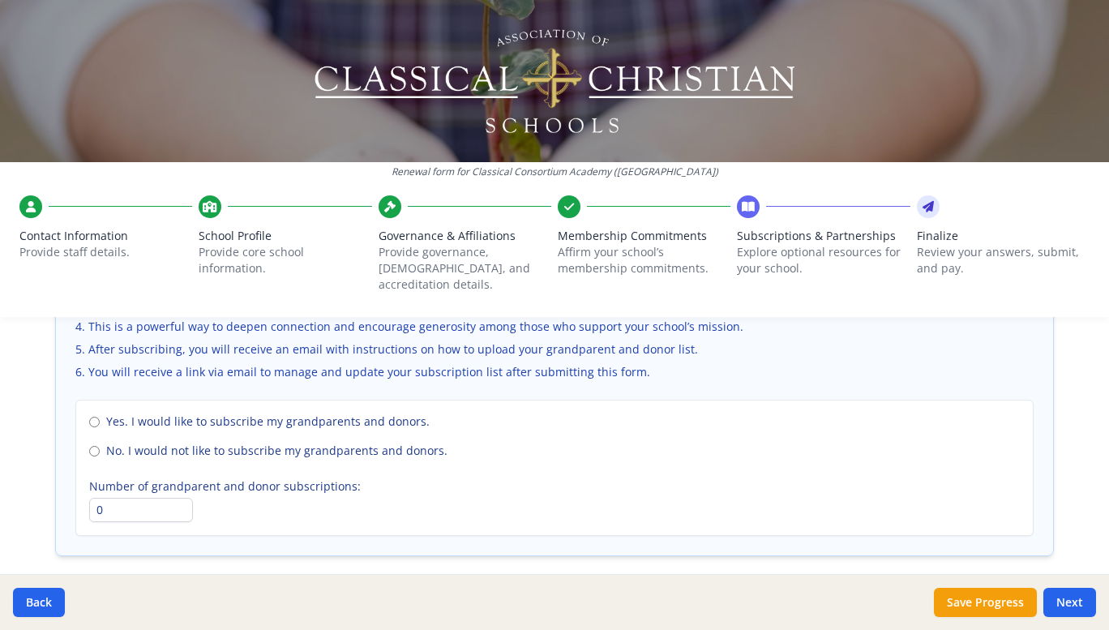
scroll to position [1182, 0]
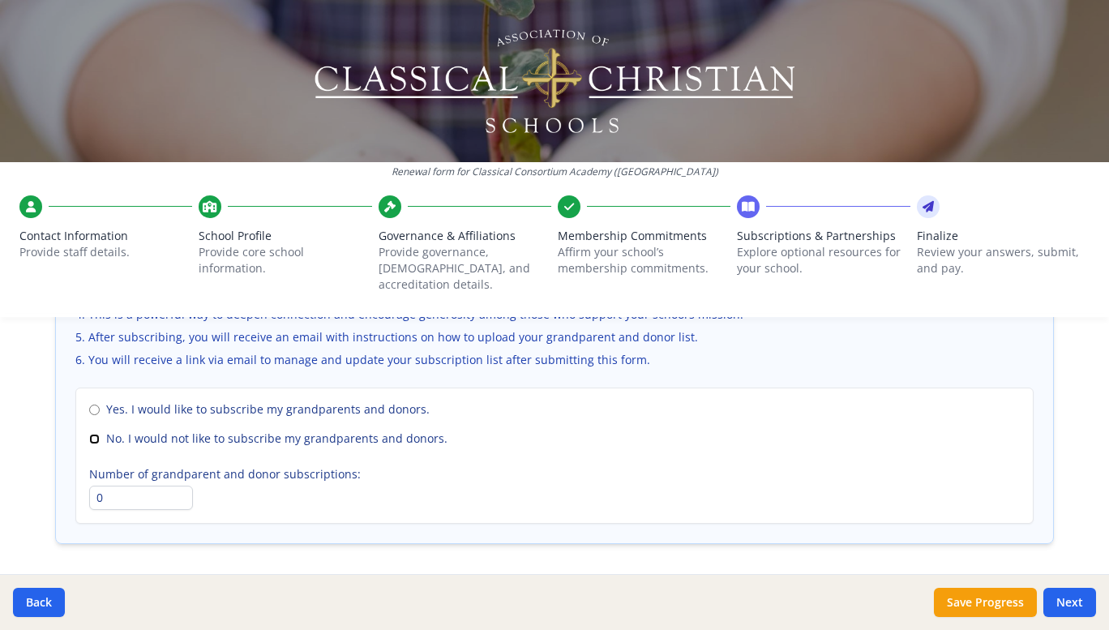
click at [89, 434] on input "No. I would not like to subscribe my grandparents and donors." at bounding box center [94, 439] width 11 height 11
radio input "true"
click at [1080, 598] on button "Next" at bounding box center [1069, 602] width 53 height 29
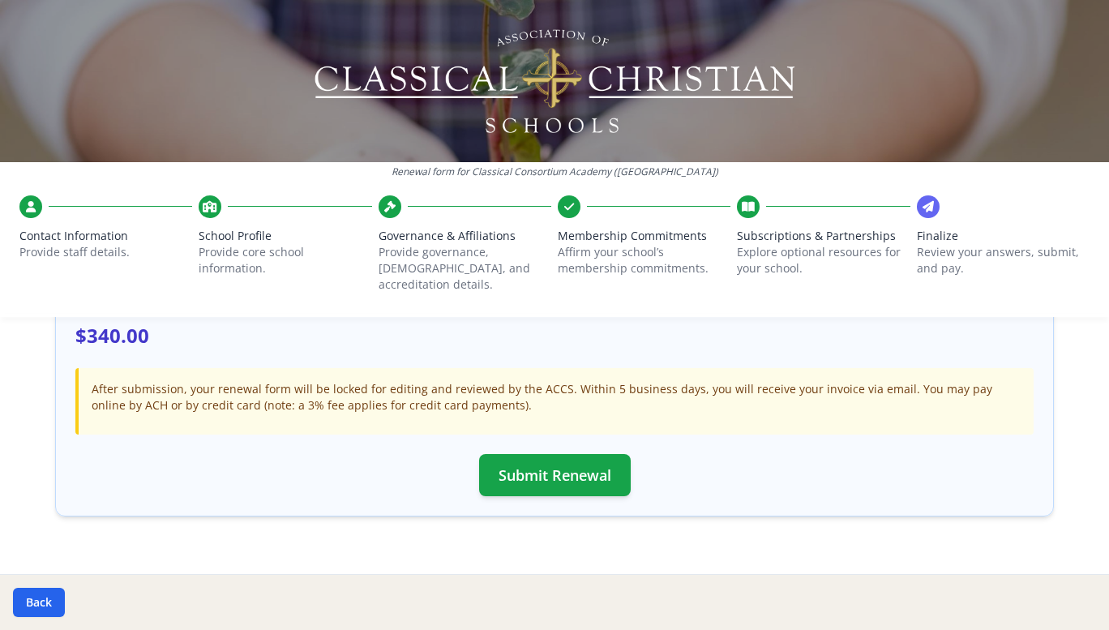
scroll to position [537, 0]
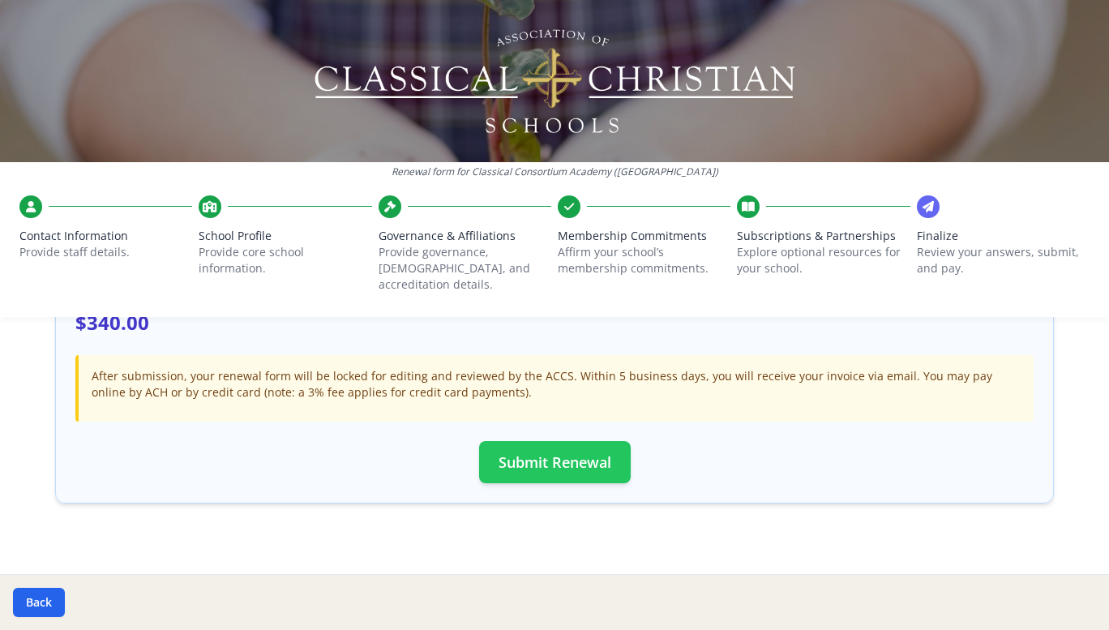
click at [563, 451] on button "Submit Renewal" at bounding box center [555, 462] width 152 height 42
